Goal: Information Seeking & Learning: Learn about a topic

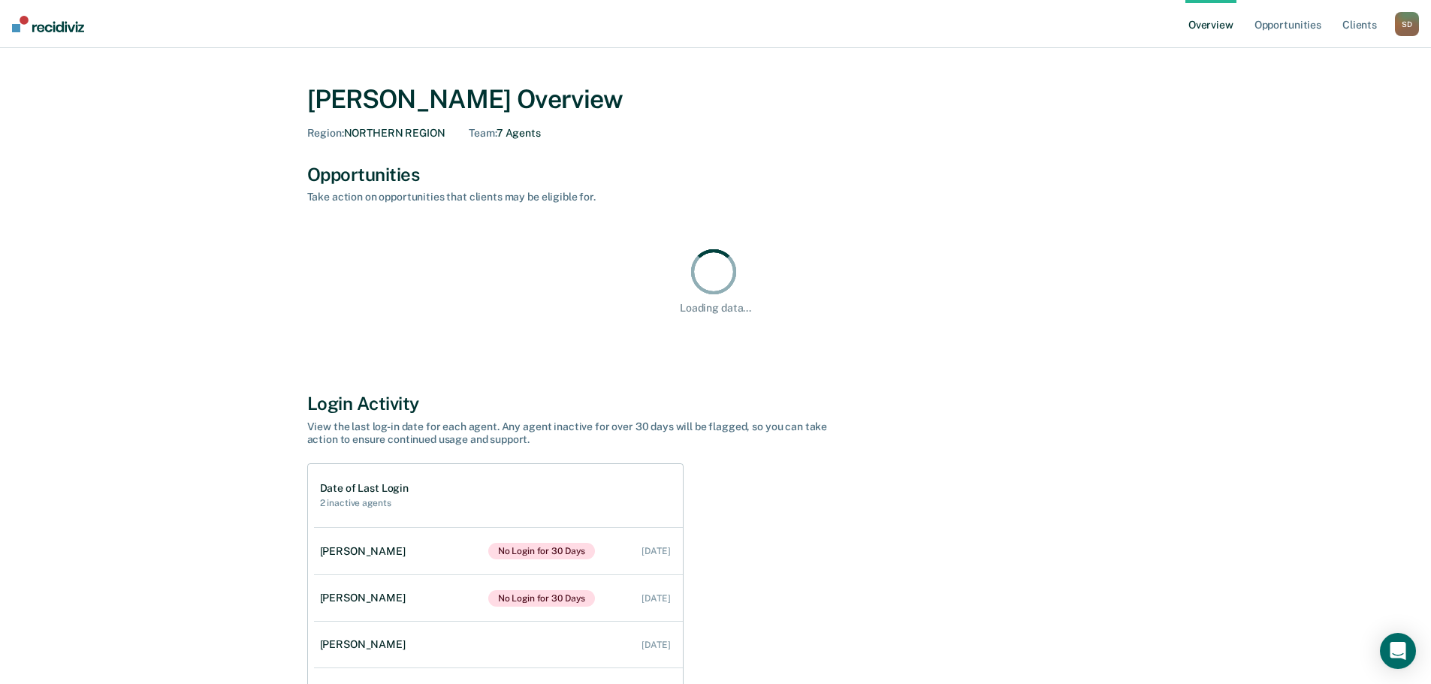
click at [1124, 279] on div "[PERSON_NAME] Overview Region : NORTHERN REGION Team : 7 Agents Opportunities T…" at bounding box center [715, 430] width 901 height 729
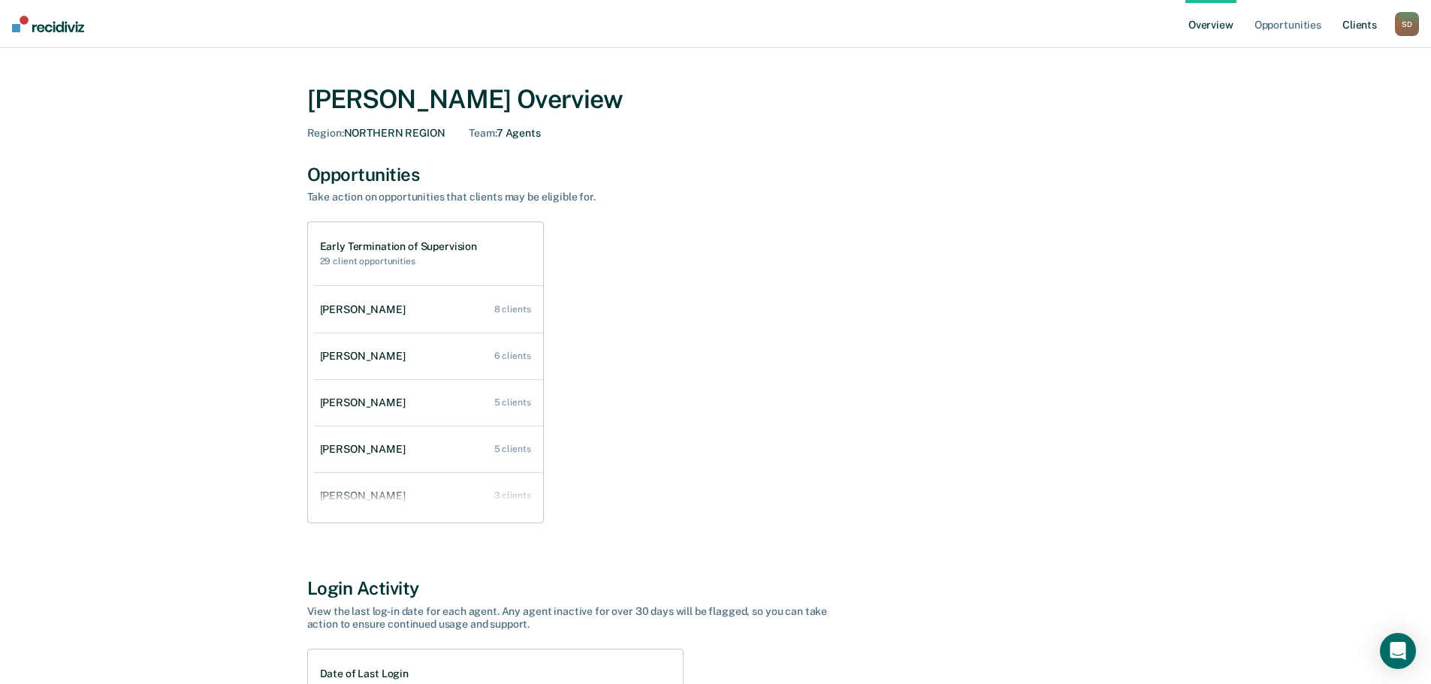
click at [1365, 20] on link "Client s" at bounding box center [1359, 24] width 41 height 48
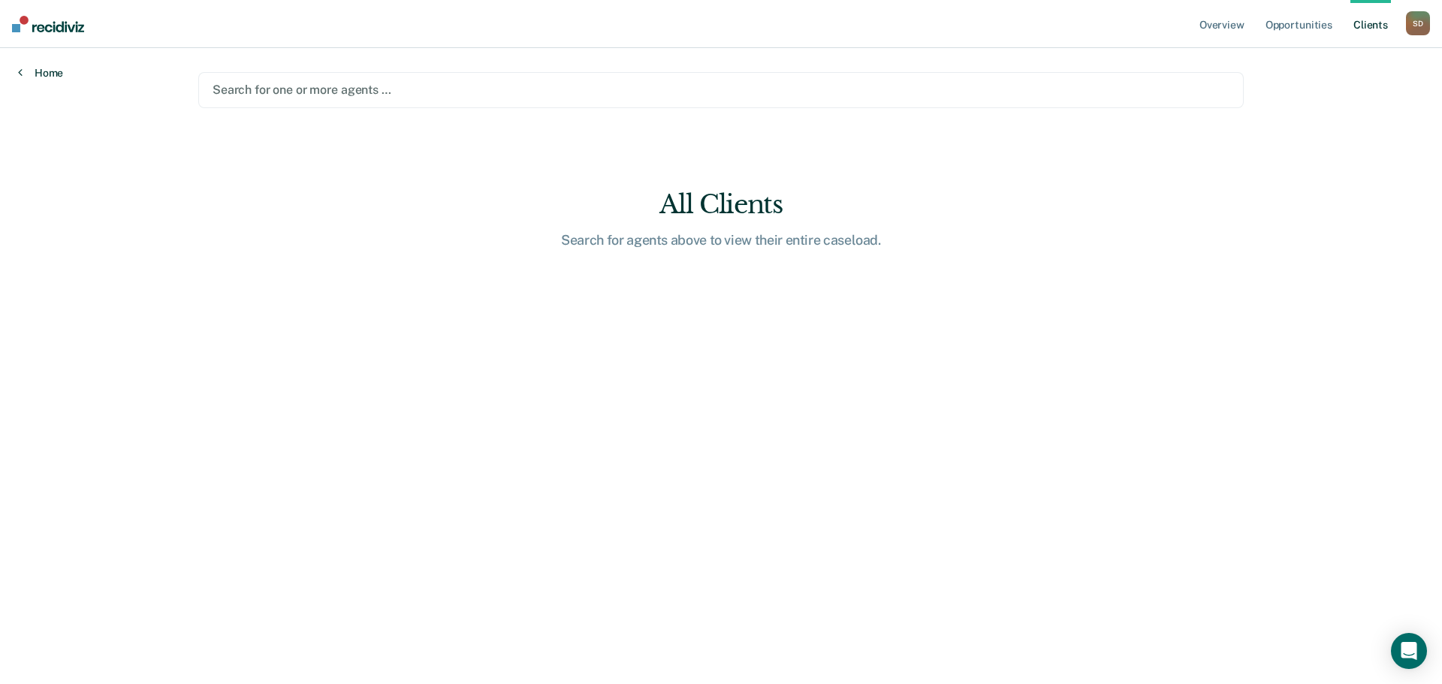
click at [59, 68] on link "Home" at bounding box center [40, 73] width 45 height 14
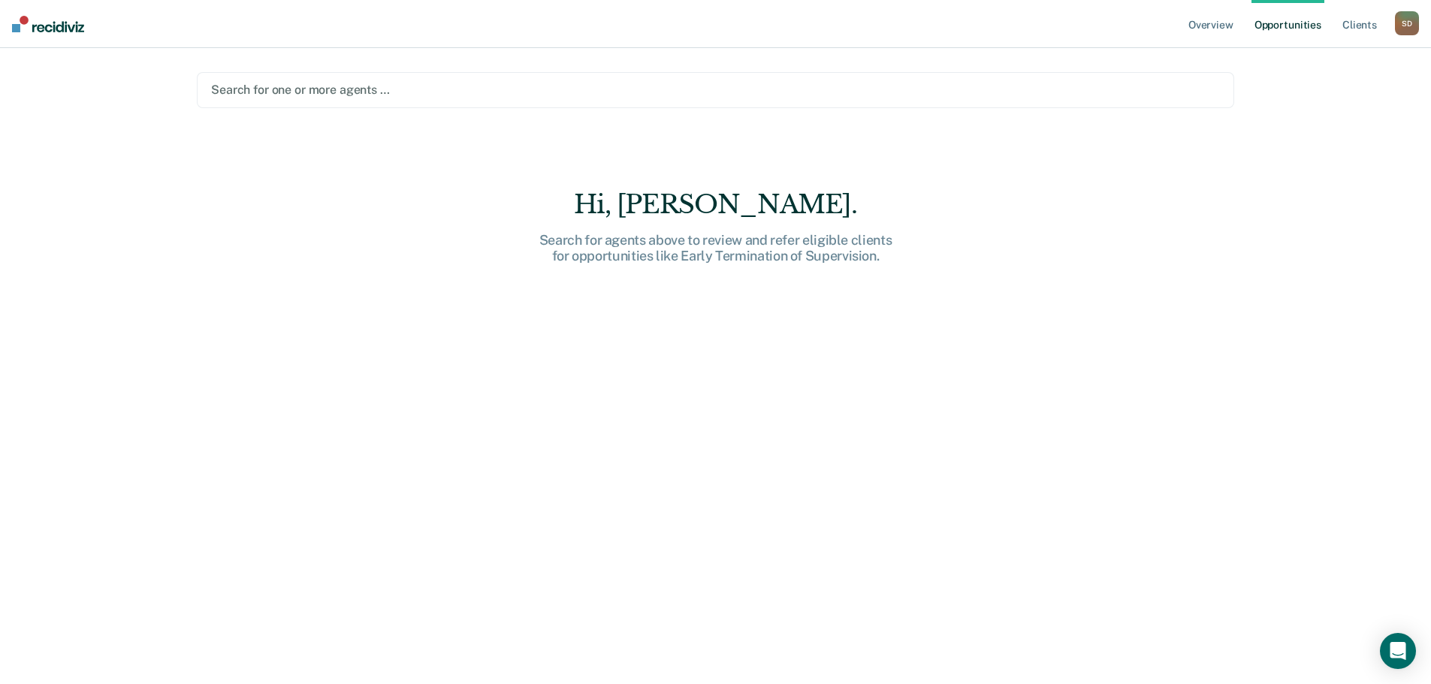
click at [40, 26] on img at bounding box center [48, 24] width 72 height 17
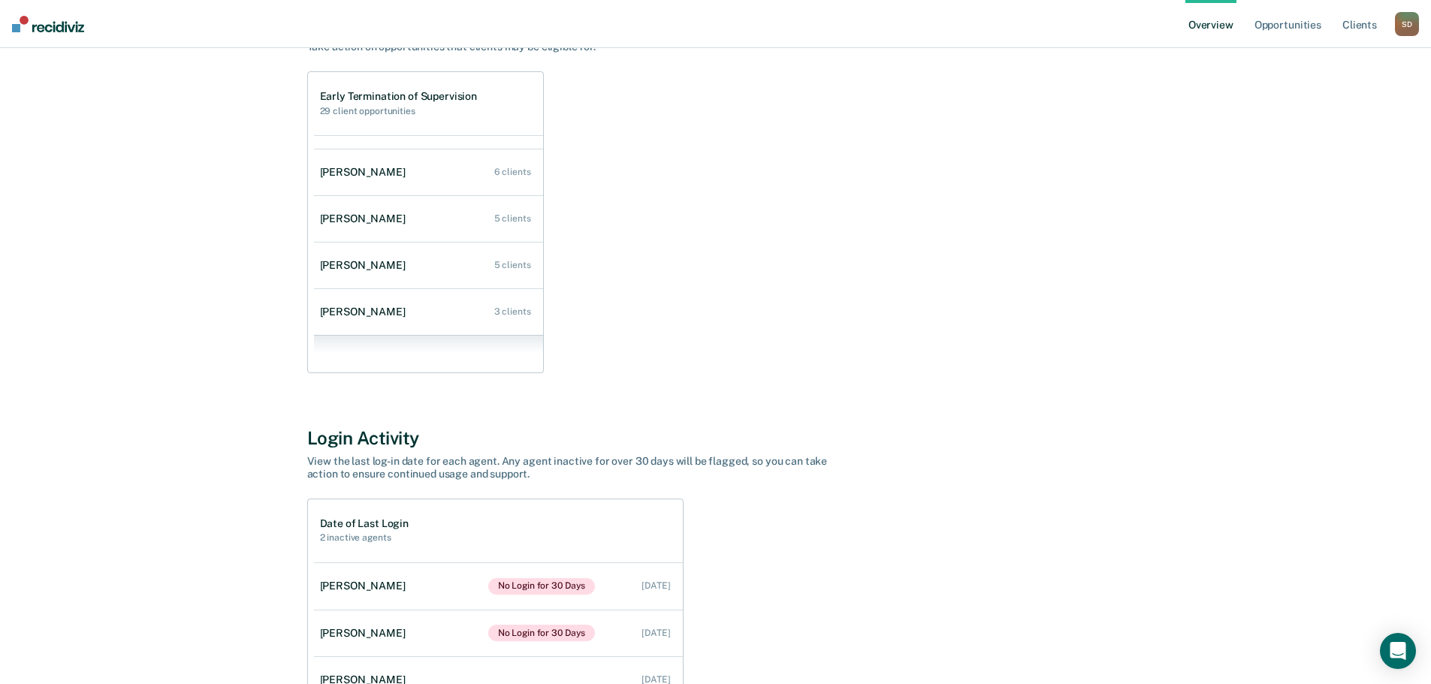
scroll to position [61, 0]
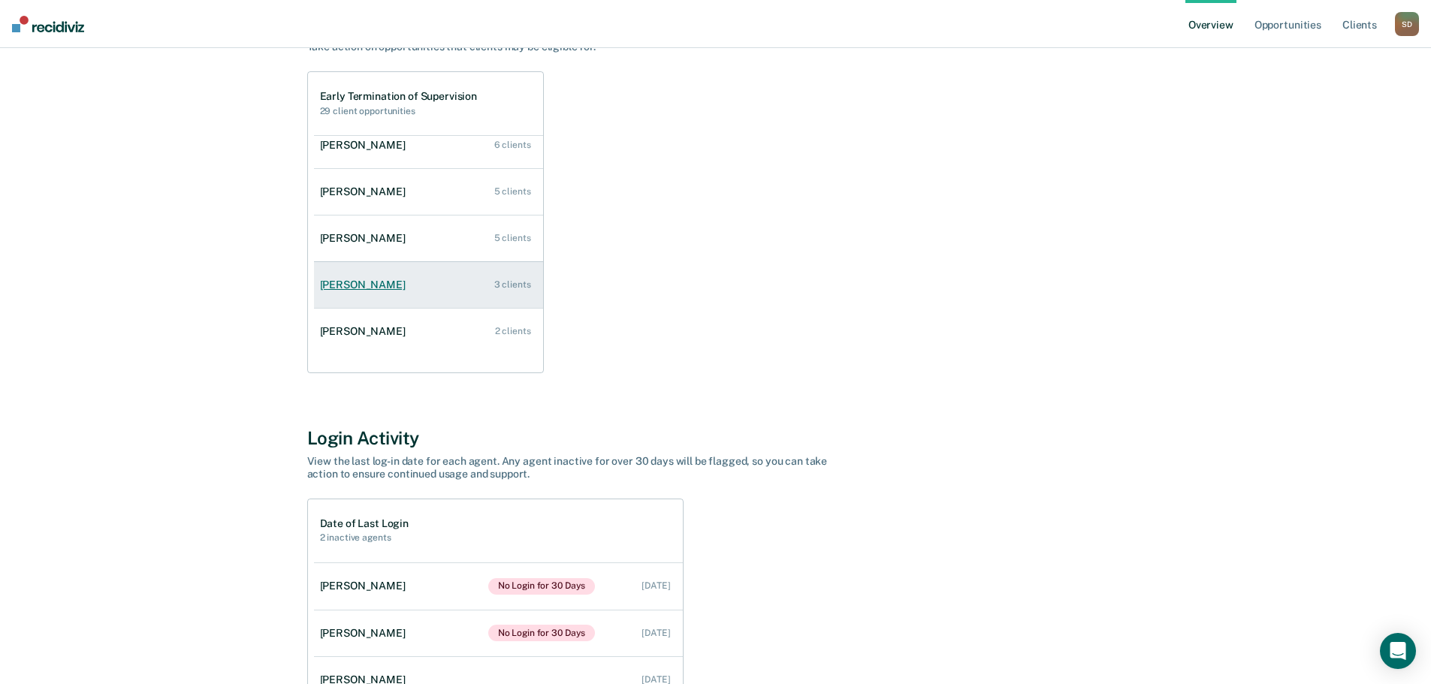
click at [344, 276] on link "[PERSON_NAME] 3 clients" at bounding box center [428, 285] width 229 height 43
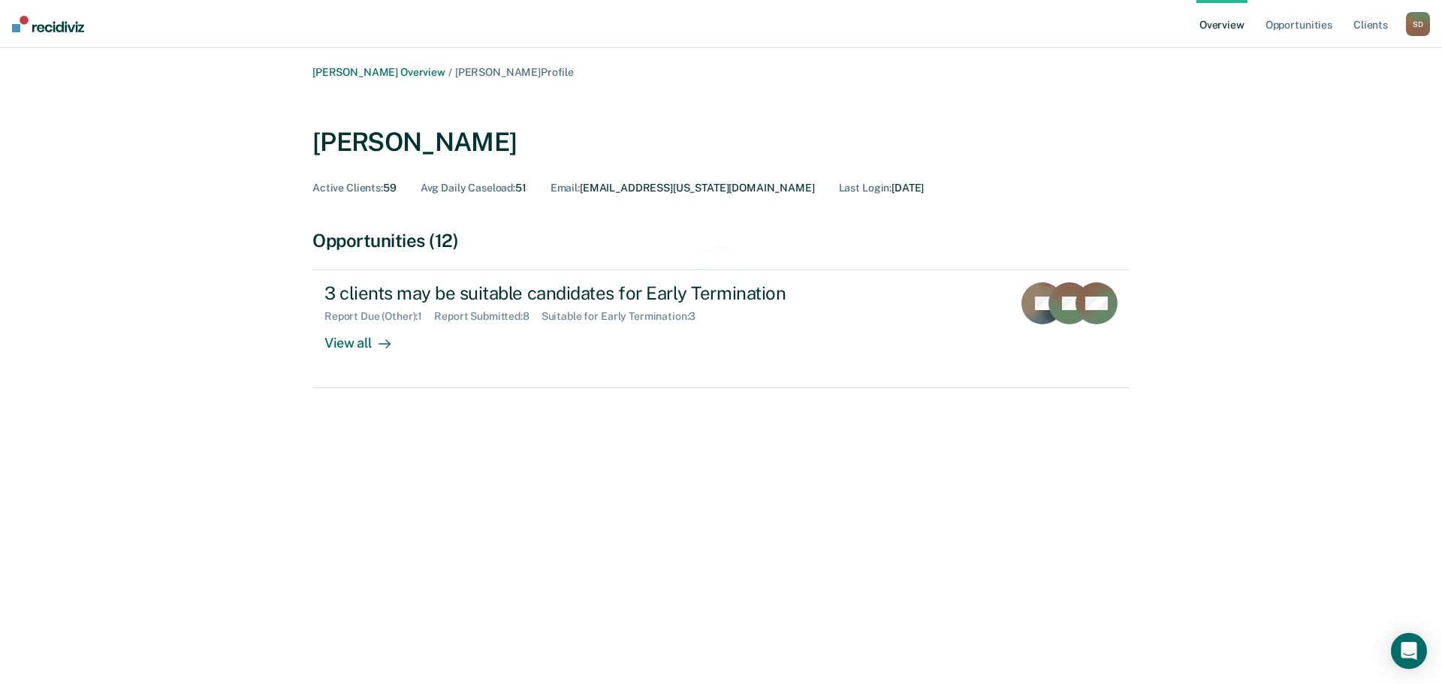
click at [471, 191] on span "Avg Daily Caseload :" at bounding box center [468, 188] width 95 height 12
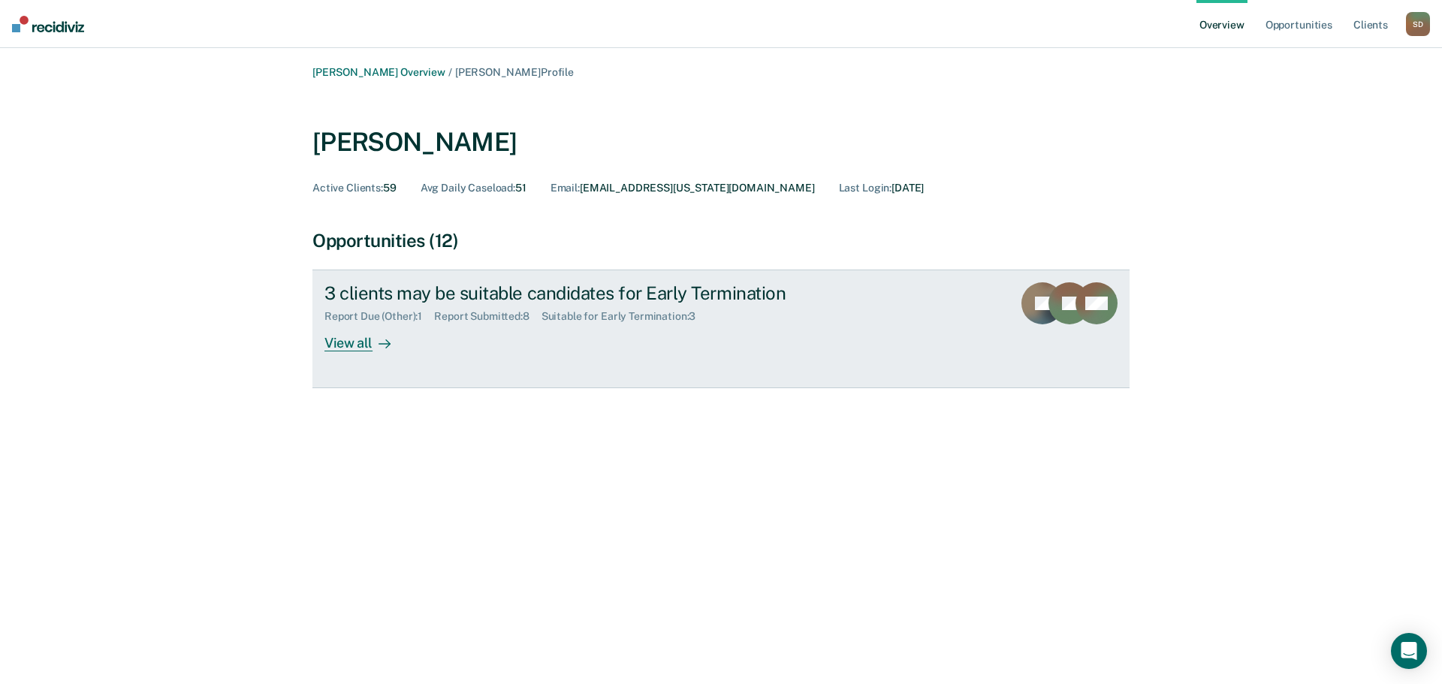
click at [341, 352] on link "3 clients may be suitable candidates for Early Termination Report Due (Other) :…" at bounding box center [720, 329] width 817 height 119
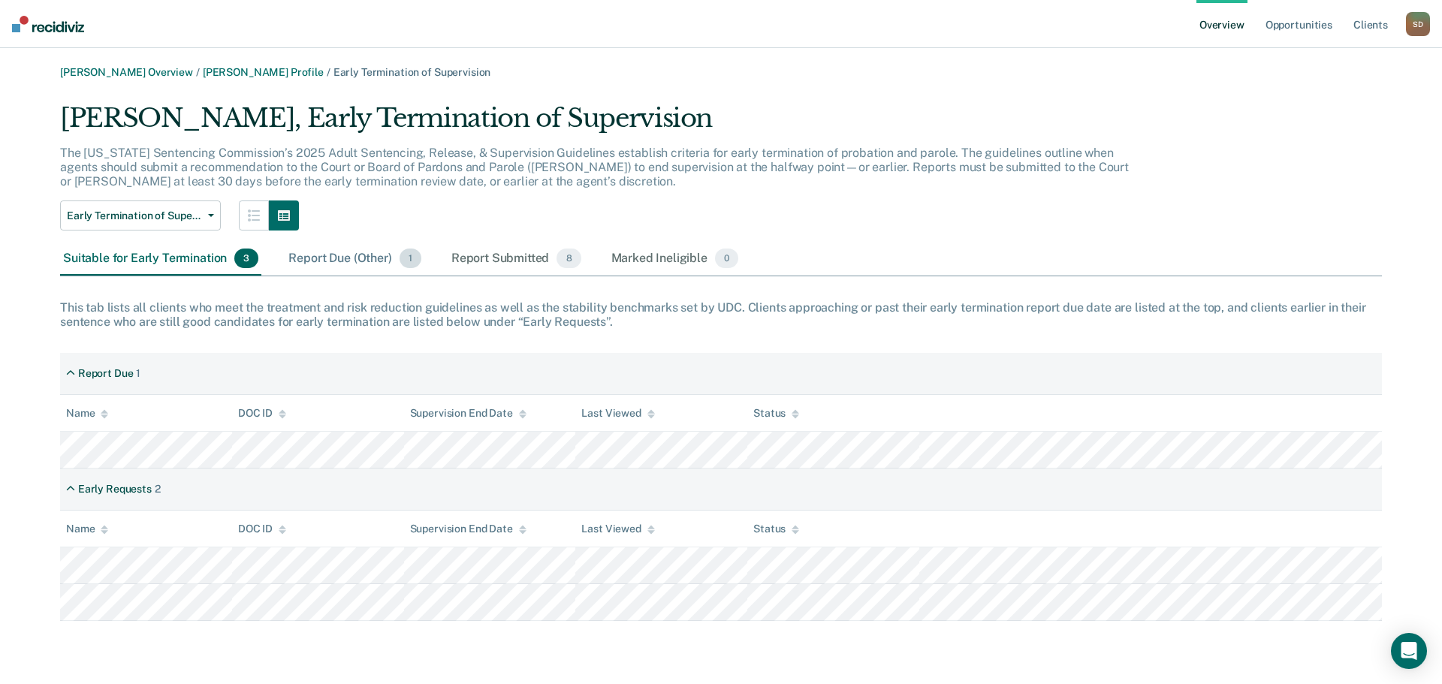
click at [315, 263] on div "Report Due (Other) 1" at bounding box center [354, 259] width 138 height 33
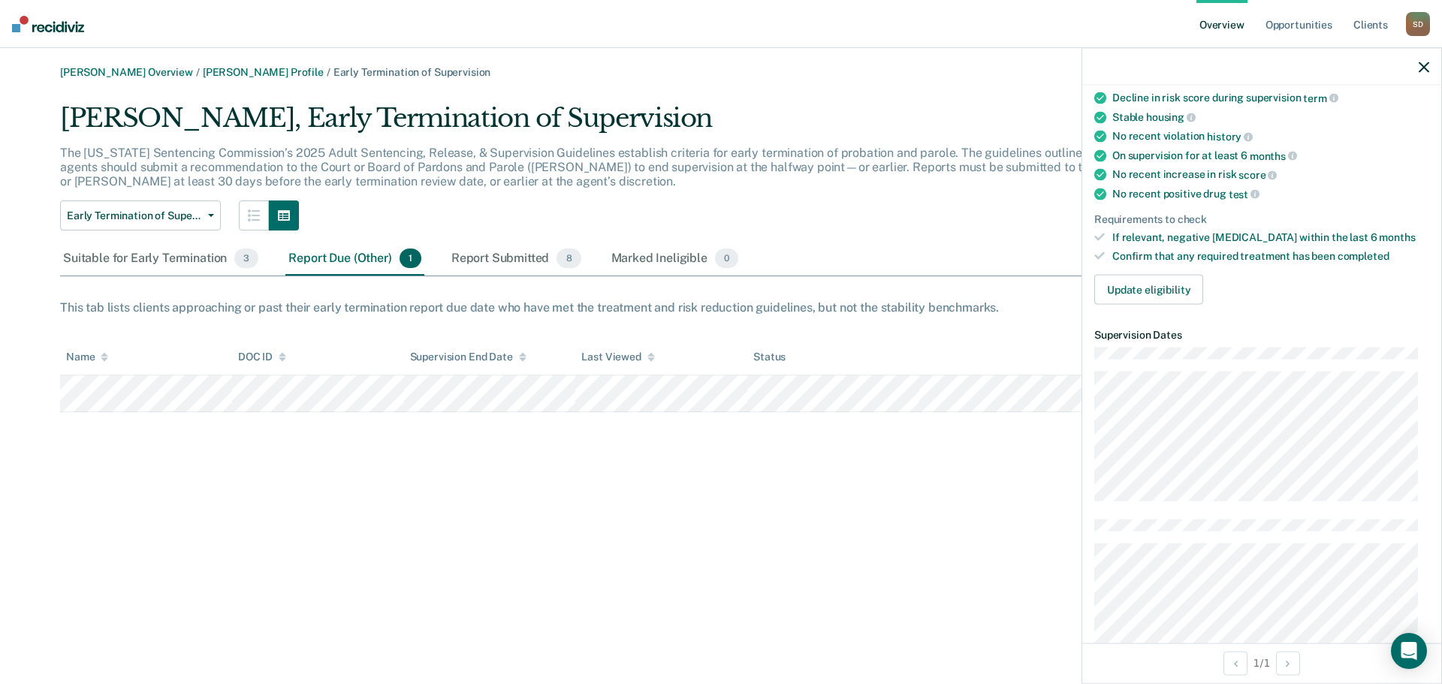
scroll to position [225, 0]
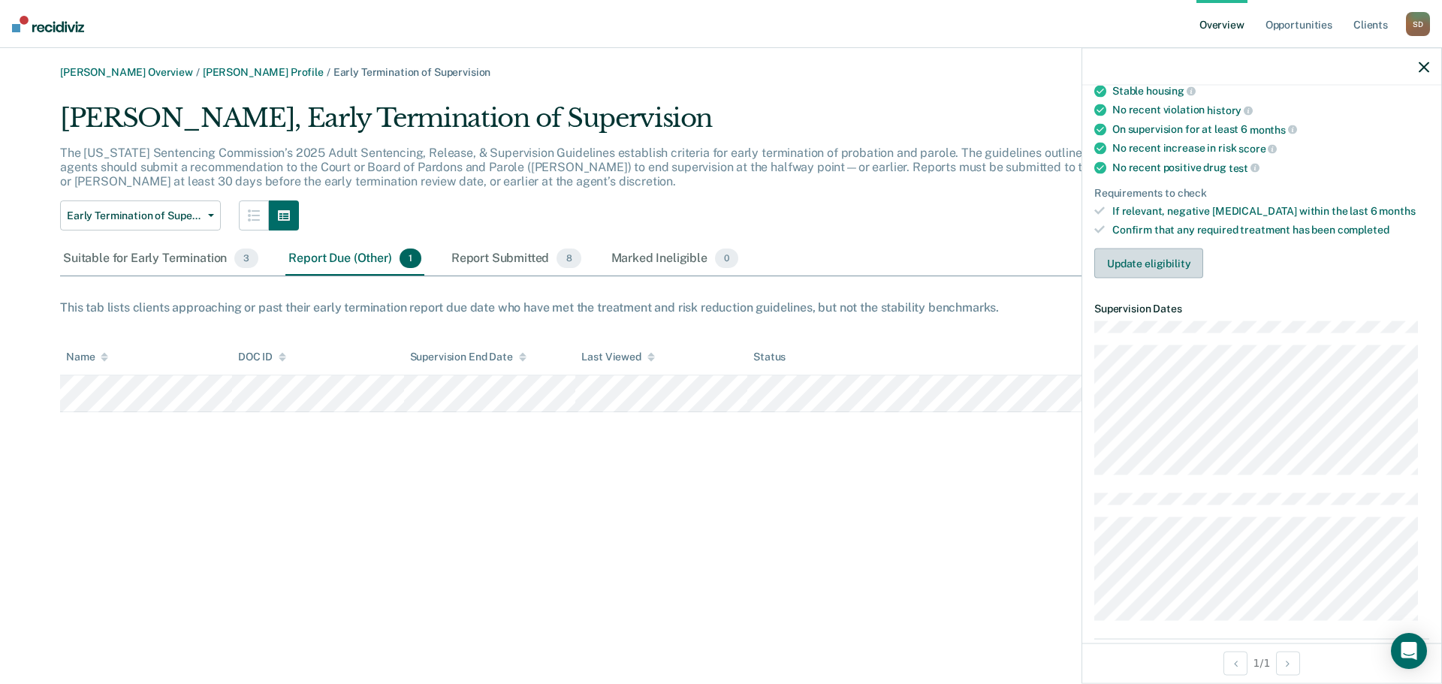
click at [1170, 263] on button "Update eligibility" at bounding box center [1148, 263] width 109 height 30
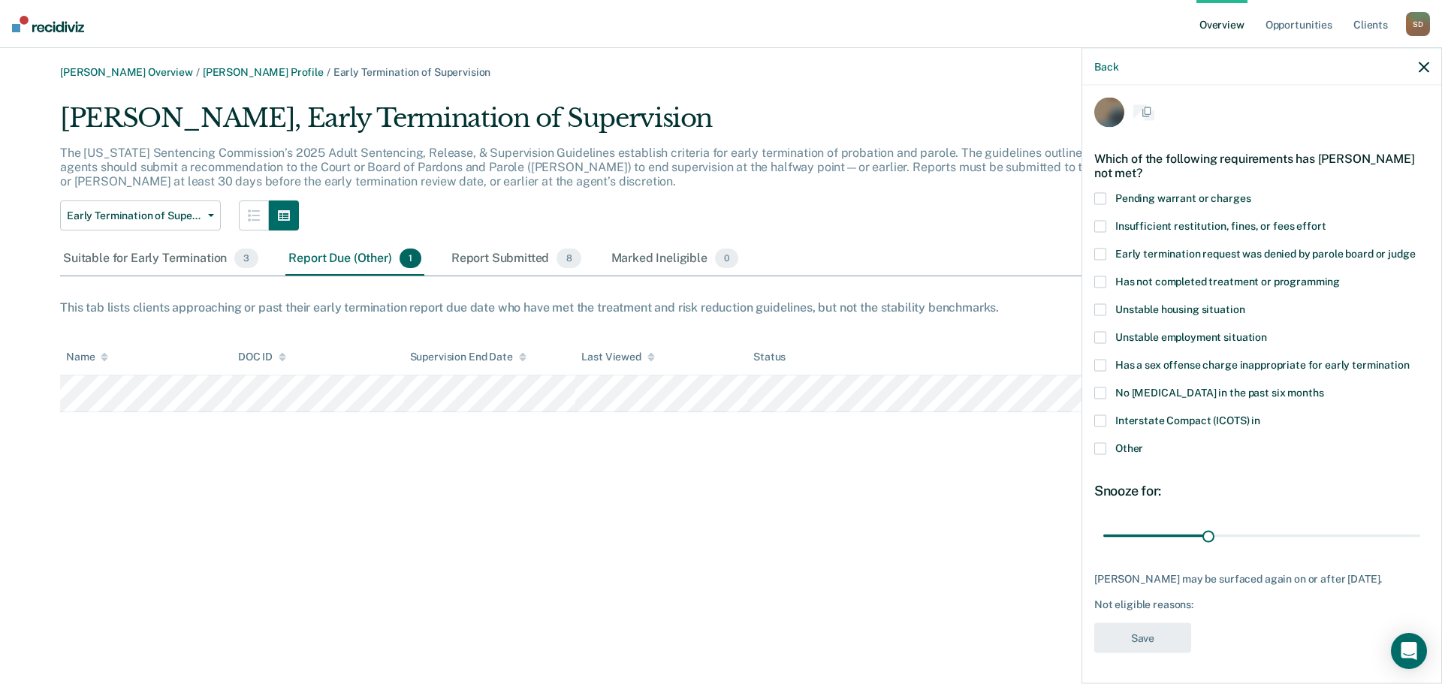
scroll to position [6, 0]
click at [1424, 65] on icon "button" at bounding box center [1424, 67] width 11 height 11
